Goal: Transaction & Acquisition: Purchase product/service

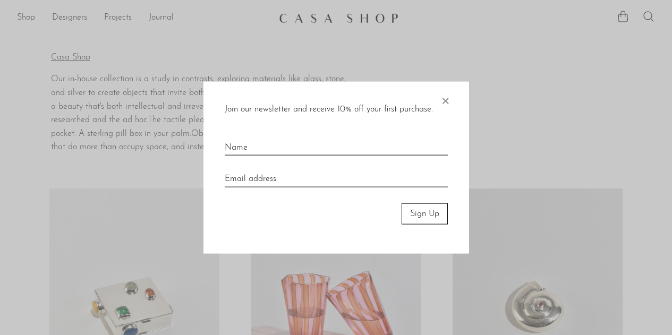
click at [445, 98] on span "×" at bounding box center [445, 98] width 11 height 34
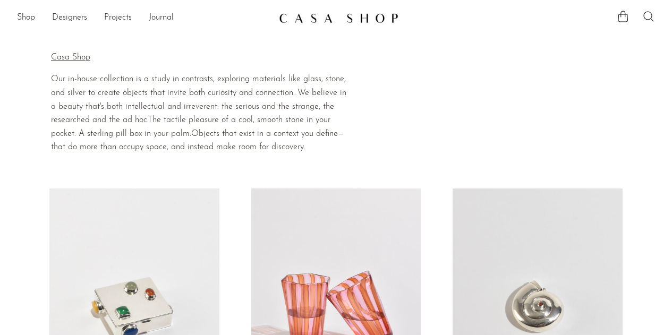
click at [647, 16] on icon at bounding box center [648, 16] width 13 height 13
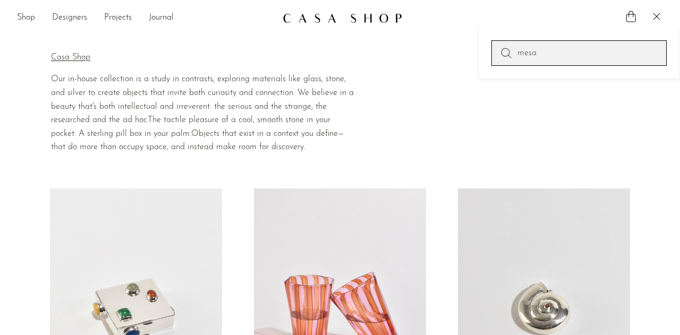
type input "mesa"
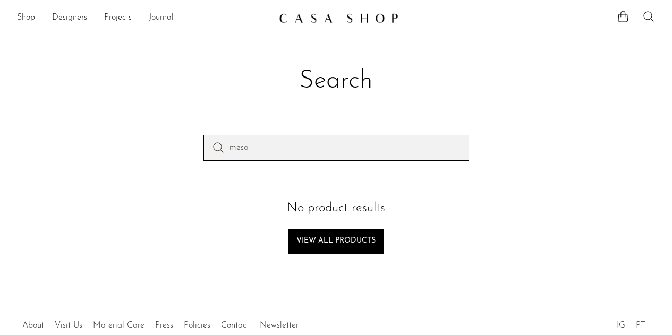
drag, startPoint x: 286, startPoint y: 144, endPoint x: 226, endPoint y: 158, distance: 61.6
click at [226, 157] on input "mesa" at bounding box center [335, 147] width 265 height 25
type input "table"
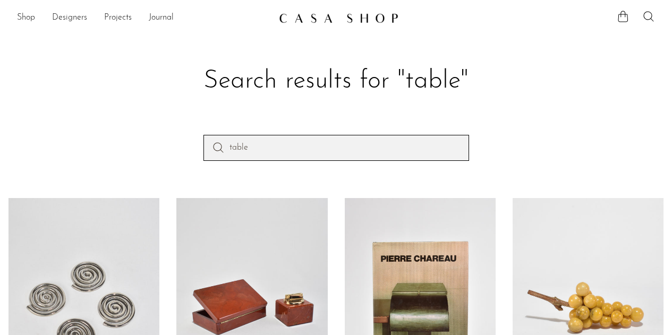
click at [295, 153] on input "table" at bounding box center [335, 147] width 265 height 25
